Goal: Transaction & Acquisition: Purchase product/service

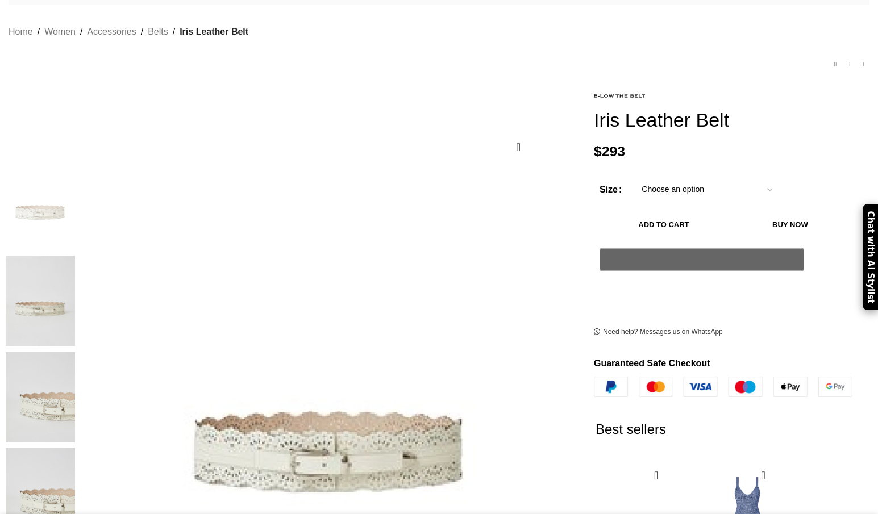
scroll to position [92, 0]
click at [75, 352] on img at bounding box center [40, 397] width 69 height 91
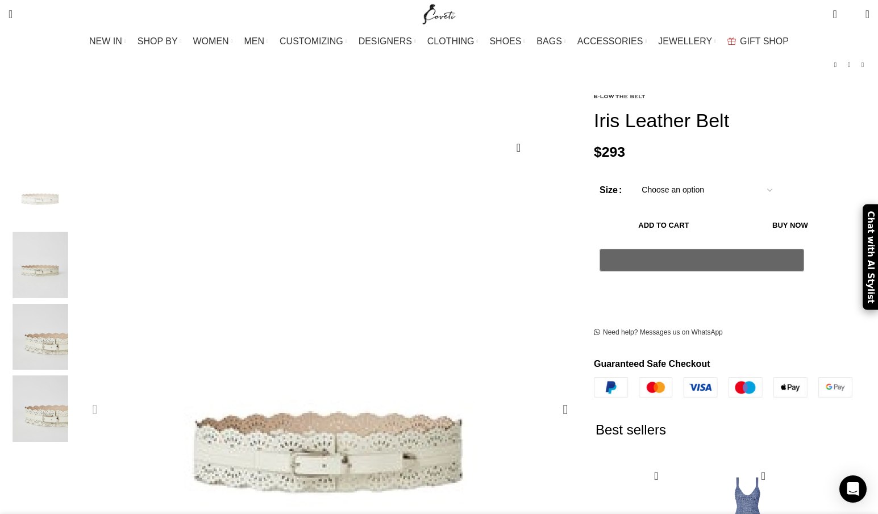
click at [381, 374] on figure "1 / 4" at bounding box center [330, 409] width 499 height 499
click at [75, 322] on img "3 / 4" at bounding box center [40, 337] width 69 height 66
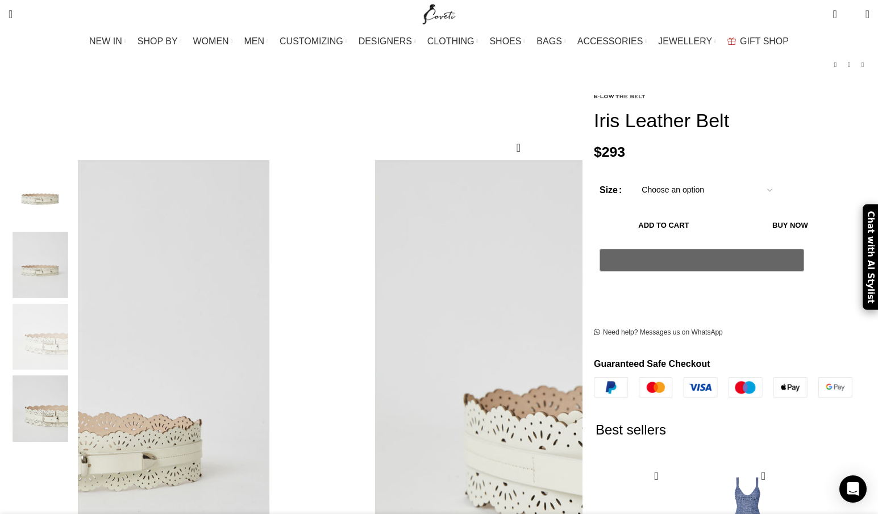
scroll to position [0, 239]
click at [75, 391] on img "4 / 4" at bounding box center [40, 409] width 69 height 66
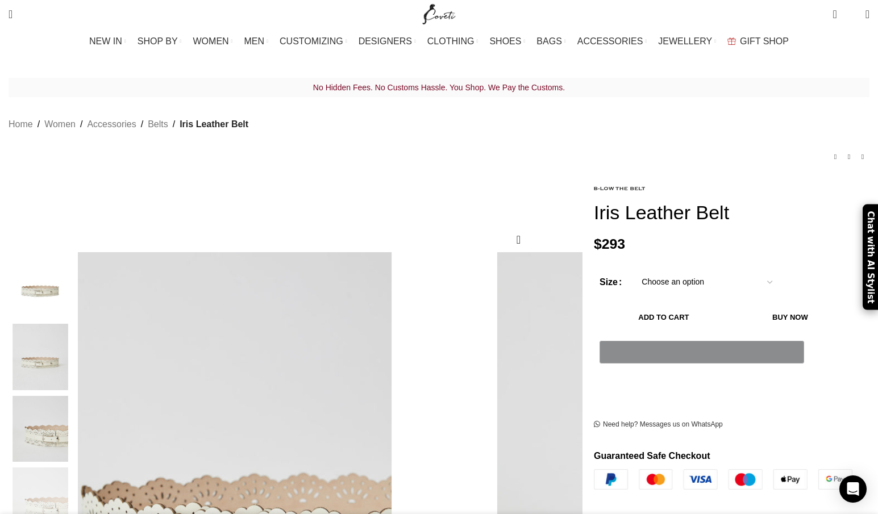
scroll to position [0, 718]
click at [594, 181] on link at bounding box center [619, 188] width 51 height 15
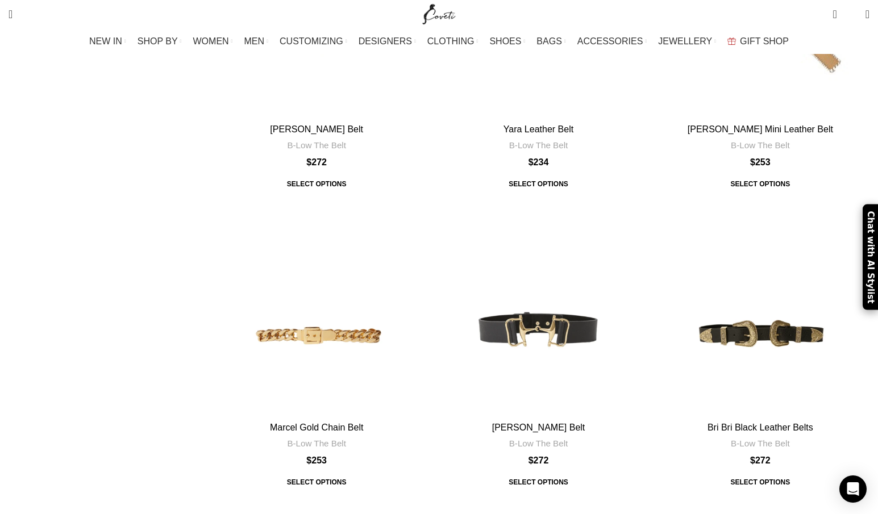
scroll to position [755, 0]
